Goal: Task Accomplishment & Management: Use online tool/utility

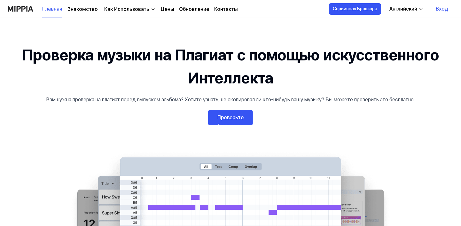
click at [227, 120] on link "Проверьте Бесплатно" at bounding box center [230, 117] width 45 height 15
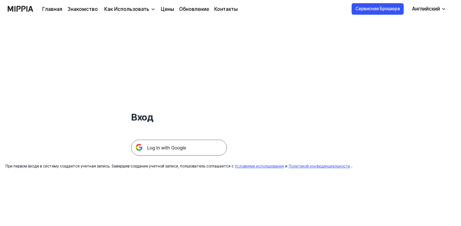
click at [161, 149] on img at bounding box center [179, 148] width 96 height 16
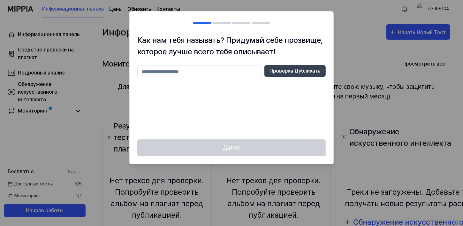
click at [189, 71] on input "text" at bounding box center [199, 71] width 125 height 13
type input "*"
click at [303, 70] on button "Проверка Дубликата" at bounding box center [294, 70] width 61 height 11
click at [180, 75] on input "***" at bounding box center [199, 71] width 125 height 13
type input "********"
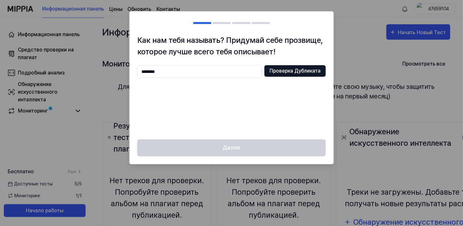
click at [301, 72] on button "Проверка Дубликата" at bounding box center [294, 70] width 61 height 11
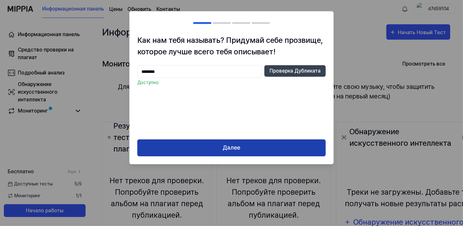
click at [230, 149] on button "Далее" at bounding box center [231, 147] width 188 height 17
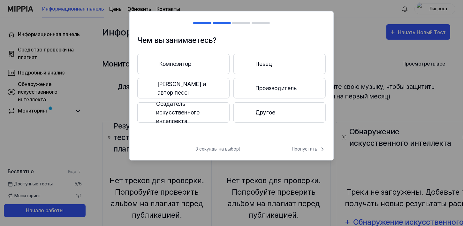
click at [281, 87] on button "Производитель" at bounding box center [279, 88] width 92 height 20
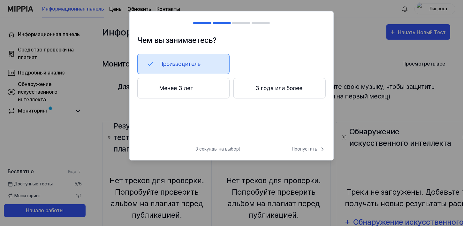
click at [288, 88] on button "3 года или более" at bounding box center [279, 88] width 92 height 20
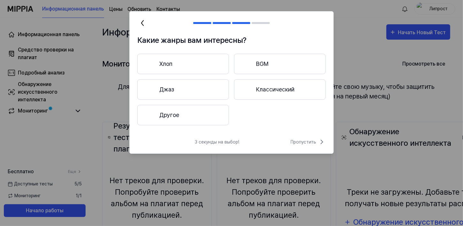
click at [175, 85] on button "Джаз" at bounding box center [183, 89] width 92 height 20
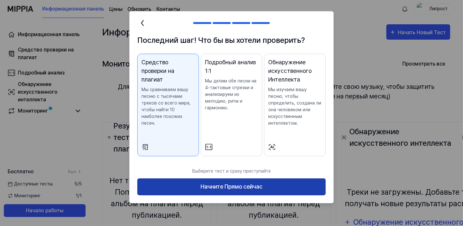
click at [218, 190] on button "Начните Прямо сейчас" at bounding box center [231, 186] width 188 height 17
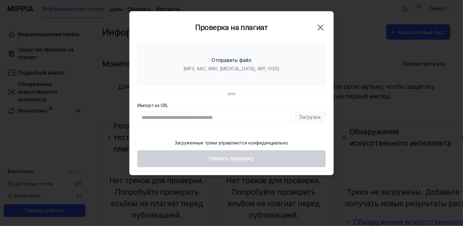
click at [194, 118] on input "Импорт из URL" at bounding box center [214, 116] width 154 height 11
drag, startPoint x: 291, startPoint y: 15, endPoint x: 251, endPoint y: 26, distance: 41.5
click at [251, 26] on div "Проверка на плагиат Закрыть" at bounding box center [232, 27] width 204 height 32
click at [323, 27] on icon "button" at bounding box center [321, 27] width 10 height 10
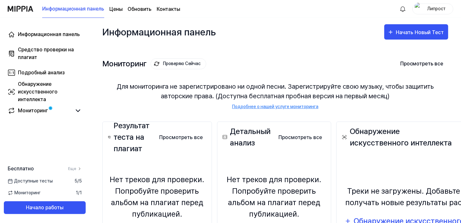
click at [116, 6] on page\) "Цены" at bounding box center [115, 9] width 13 height 8
click at [117, 10] on page\) "Цены" at bounding box center [115, 9] width 13 height 8
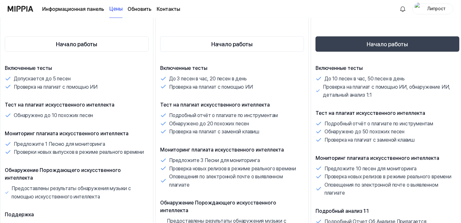
scroll to position [128, 0]
